Goal: Use online tool/utility: Utilize a website feature to perform a specific function

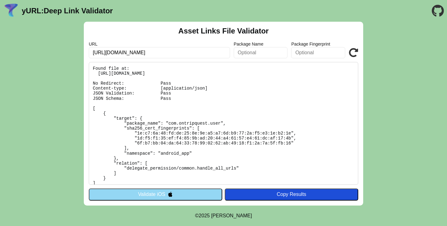
scroll to position [1, 0]
click at [190, 194] on button "Validate iOS" at bounding box center [155, 195] width 133 height 12
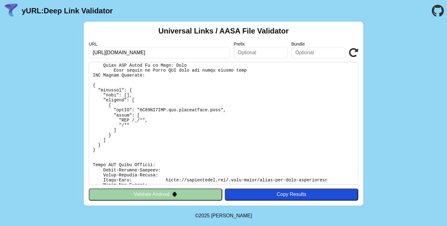
scroll to position [113, 0]
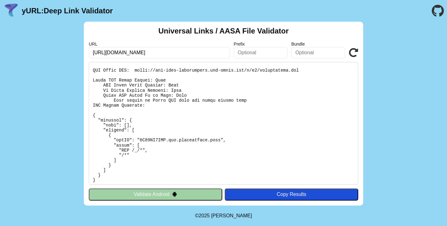
click at [350, 52] on icon at bounding box center [353, 52] width 9 height 9
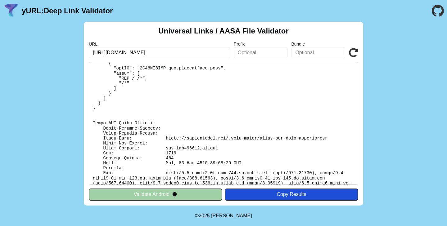
scroll to position [195, 0]
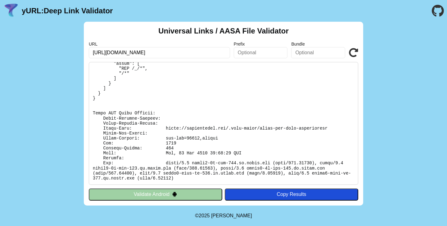
click at [353, 55] on icon at bounding box center [353, 52] width 9 height 9
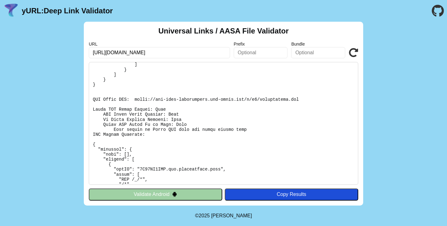
scroll to position [84, 0]
click at [389, 79] on div "Universal Links / AASA File Validator URL [URL][DOMAIN_NAME] Prefix Bundle Vali…" at bounding box center [223, 114] width 447 height 184
click at [136, 99] on pre at bounding box center [223, 123] width 269 height 123
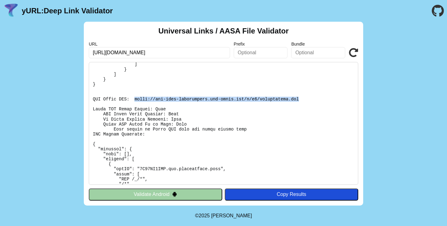
drag, startPoint x: 136, startPoint y: 99, endPoint x: 293, endPoint y: 99, distance: 156.4
click at [293, 99] on pre at bounding box center [223, 123] width 269 height 123
copy pre "[URL][DOMAIN_NAME][DOMAIN_NAME]"
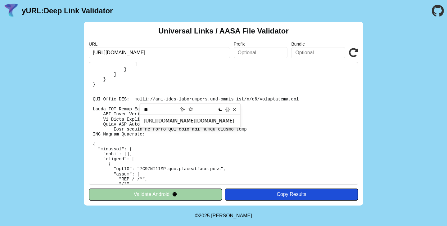
click at [385, 24] on div "Universal Links / AASA File Validator URL https://ontripquest.com/dl/T4Su6eUC P…" at bounding box center [223, 114] width 447 height 184
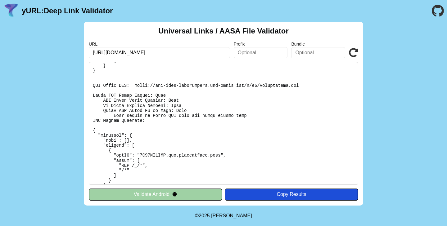
scroll to position [98, 0]
click at [353, 48] on icon at bounding box center [353, 52] width 9 height 9
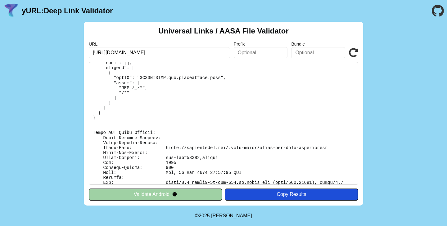
scroll to position [117, 0]
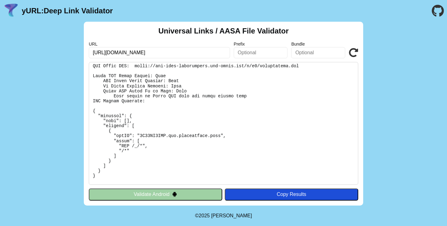
click at [354, 52] on icon at bounding box center [353, 52] width 9 height 9
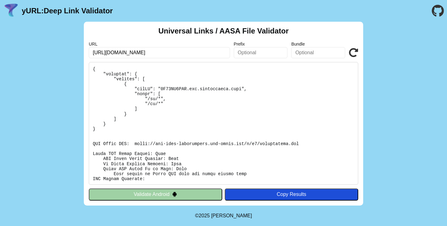
scroll to position [66, 0]
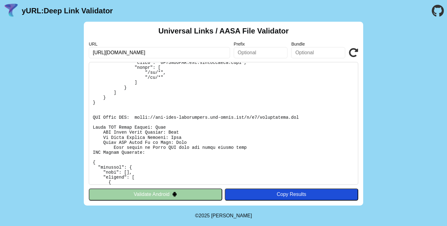
click at [187, 193] on button "Validate Android" at bounding box center [155, 195] width 133 height 12
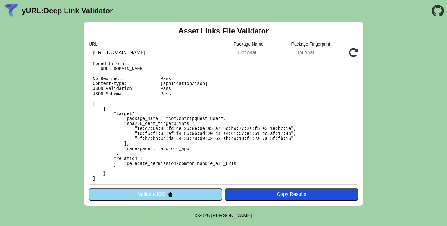
scroll to position [5, 0]
click at [189, 191] on button "Validate iOS" at bounding box center [155, 195] width 133 height 12
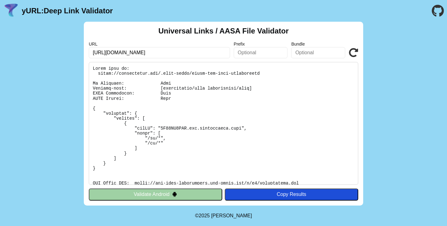
click at [350, 52] on icon at bounding box center [353, 52] width 9 height 9
click at [354, 54] on icon at bounding box center [353, 52] width 9 height 9
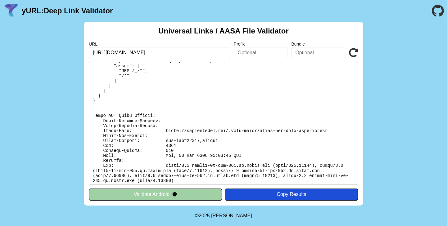
scroll to position [195, 0]
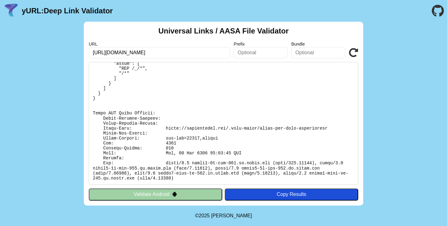
click at [358, 50] on icon at bounding box center [353, 52] width 9 height 9
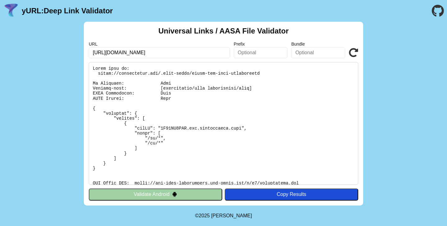
click at [354, 52] on icon at bounding box center [353, 52] width 9 height 9
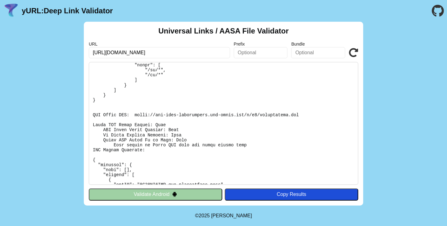
click at [350, 56] on icon at bounding box center [353, 52] width 9 height 9
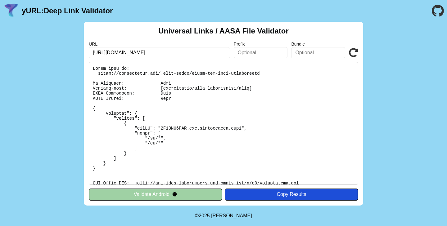
click at [354, 49] on icon at bounding box center [353, 52] width 9 height 9
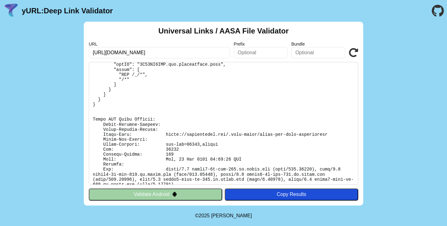
scroll to position [195, 0]
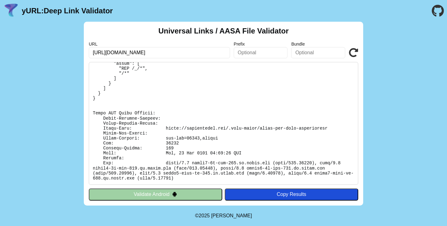
click at [349, 55] on icon at bounding box center [353, 52] width 9 height 9
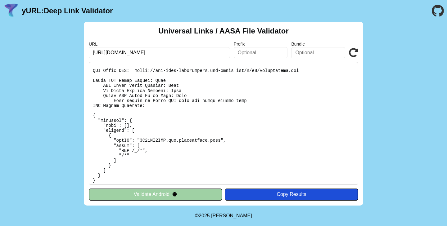
scroll to position [102, 0]
